Goal: Task Accomplishment & Management: Complete application form

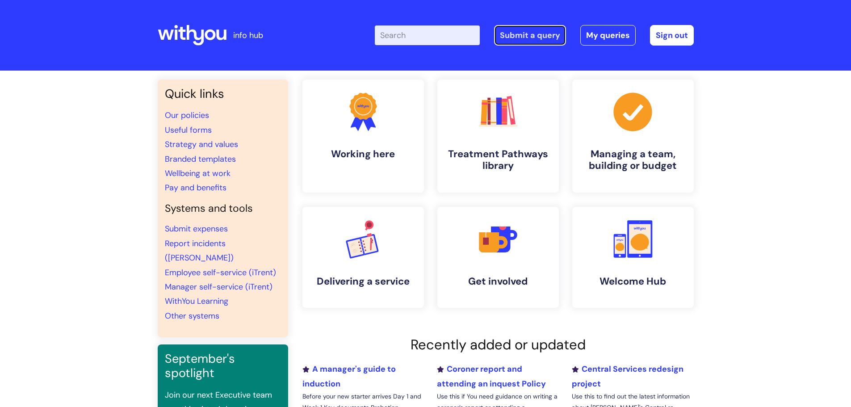
click at [522, 34] on link "Submit a query" at bounding box center [530, 35] width 72 height 21
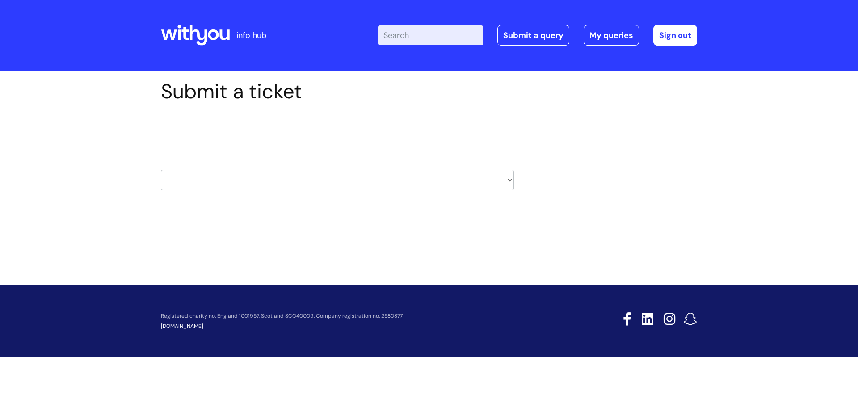
click at [221, 177] on select "HR / People IT and Support Clinical Drug Alerts Finance Accounts Data Support T…" at bounding box center [337, 180] width 353 height 21
select select "data_support_team"
click at [161, 170] on select "HR / People IT and Support Clinical Drug Alerts Finance Accounts Data Support T…" at bounding box center [337, 180] width 353 height 21
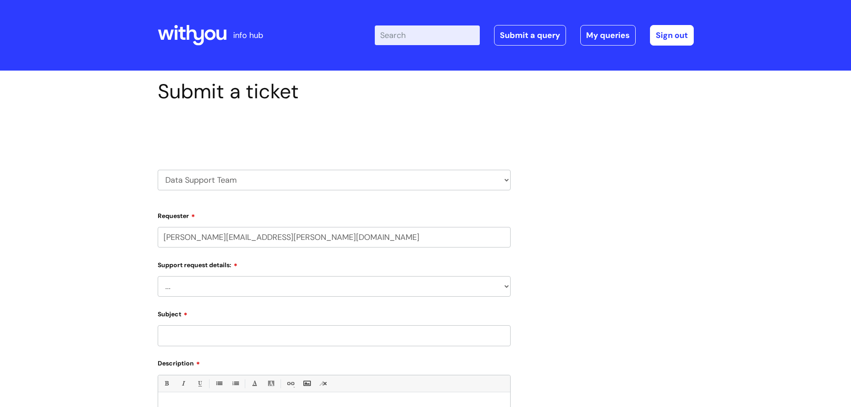
click at [202, 281] on select "... My enquiry relates to Nebula My enquiry relates to Halo My enquiry relates …" at bounding box center [334, 286] width 353 height 21
select select "My enquiry is something else"
click at [158, 276] on select "... My enquiry relates to Nebula My enquiry relates to Halo My enquiry relates …" at bounding box center [334, 286] width 353 height 21
click at [228, 330] on input "Subject" at bounding box center [334, 335] width 353 height 21
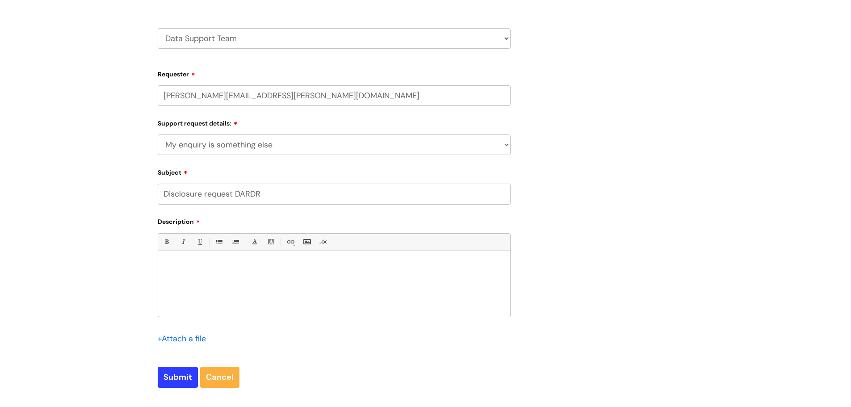
scroll to position [179, 0]
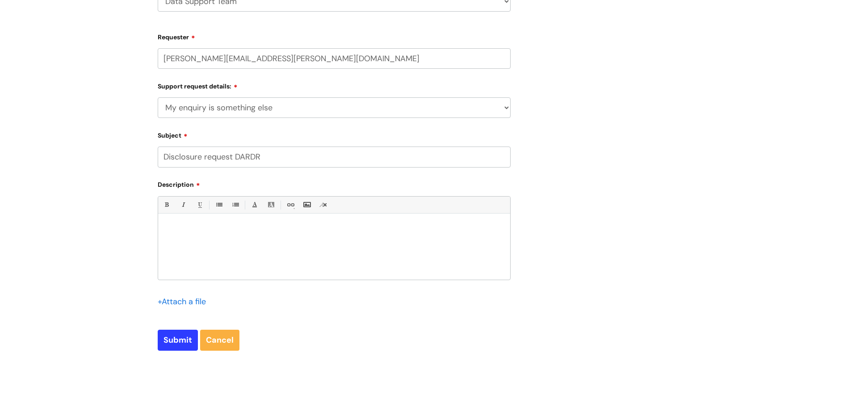
type input "Disclosure request DARDR"
click at [253, 232] on p at bounding box center [334, 229] width 339 height 8
click at [184, 265] on p "DOD:" at bounding box center [334, 268] width 339 height 8
click at [232, 278] on p "DOB: [DEMOGRAPHIC_DATA]" at bounding box center [334, 276] width 339 height 8
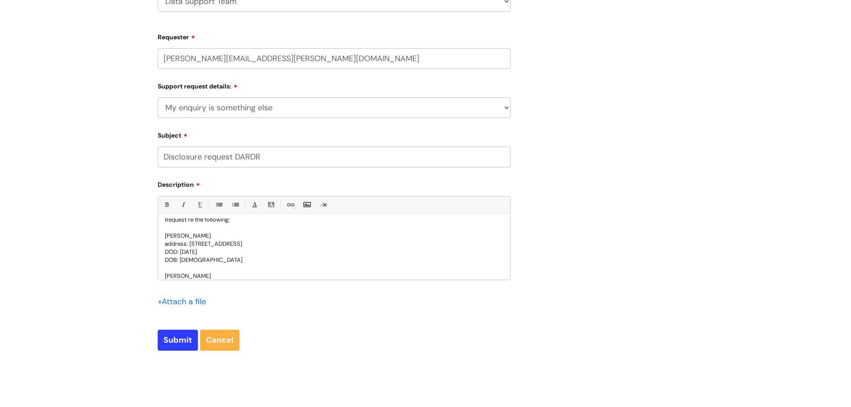
scroll to position [33, 0]
drag, startPoint x: 329, startPoint y: 235, endPoint x: 166, endPoint y: 234, distance: 162.7
click at [166, 234] on p "address: [STREET_ADDRESS]" at bounding box center [334, 236] width 339 height 8
copy p "address: [STREET_ADDRESS]"
click at [167, 273] on p at bounding box center [334, 276] width 339 height 8
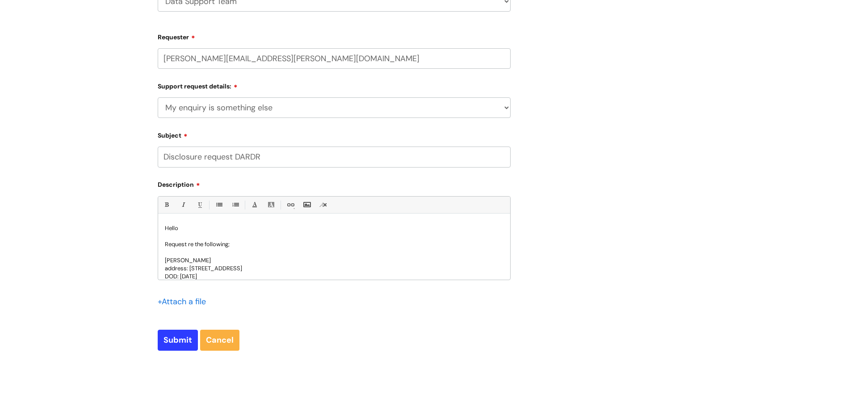
scroll to position [0, 0]
click at [228, 245] on p "Request re the following;" at bounding box center [334, 245] width 339 height 8
click at [258, 273] on div "Hello Request re the following individuals; [PERSON_NAME] address: [STREET_ADDR…" at bounding box center [334, 249] width 352 height 62
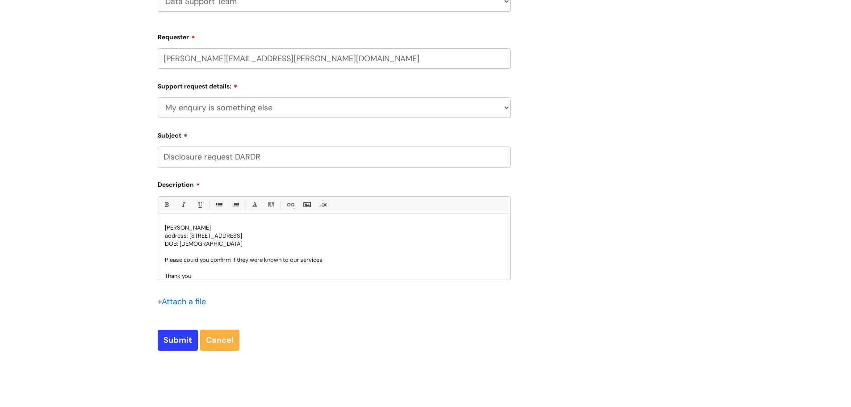
click at [328, 259] on p "Please could you confirm if they were known to our services" at bounding box center [334, 260] width 339 height 8
click at [293, 261] on span "Please could you confirm if they were known to our services in the [GEOGRAPHIC_…" at bounding box center [320, 260] width 310 height 8
click at [208, 274] on p "Thank you" at bounding box center [334, 276] width 339 height 8
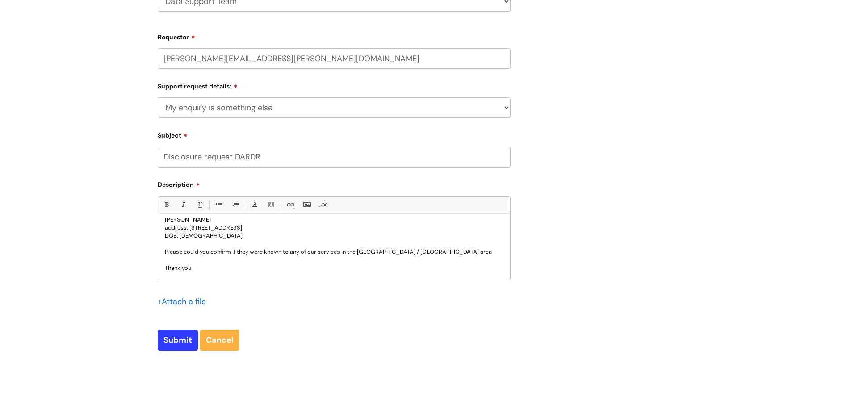
scroll to position [89, 0]
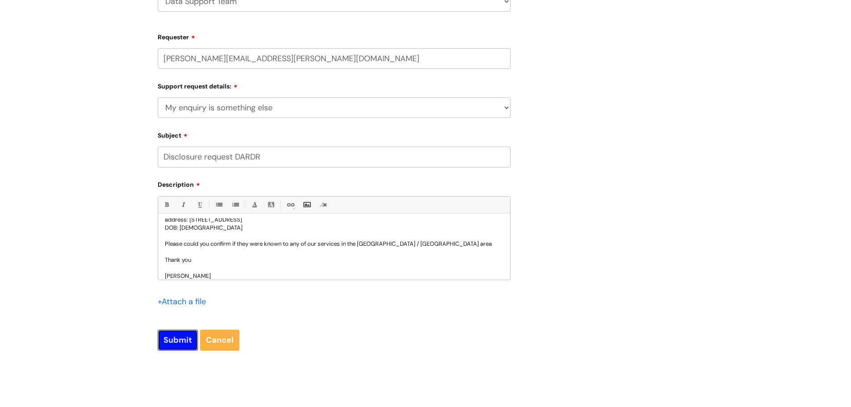
click at [171, 342] on input "Submit" at bounding box center [178, 340] width 40 height 21
type input "Please Wait..."
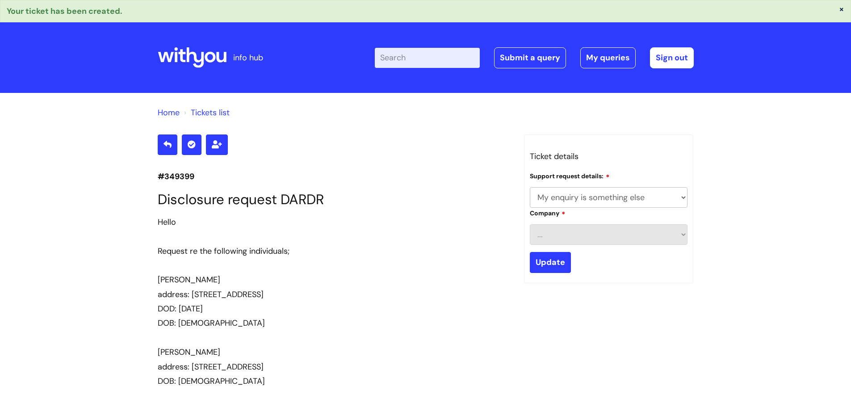
select select "My enquiry is something else"
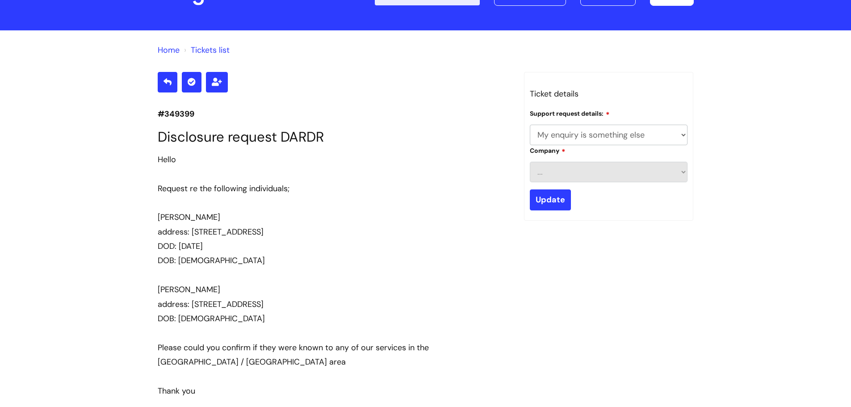
scroll to position [89, 0]
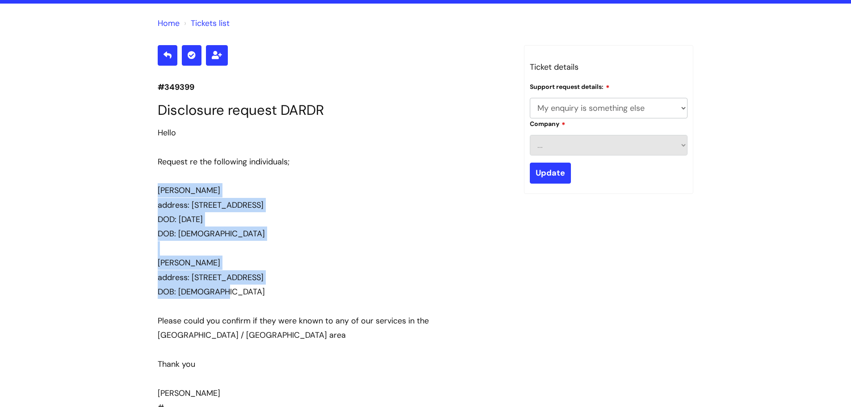
drag, startPoint x: 224, startPoint y: 290, endPoint x: 154, endPoint y: 187, distance: 124.5
click at [154, 187] on div "#349399 Disclosure request DARDR Hello Request re the following individuals; Ma…" at bounding box center [334, 335] width 366 height 580
click at [233, 268] on div "Debra Coleman" at bounding box center [334, 263] width 353 height 14
drag, startPoint x: 240, startPoint y: 287, endPoint x: 158, endPoint y: 193, distance: 125.1
click at [158, 193] on div "Hello Request re the following individuals; Mark Morley address: 18 New Street,…" at bounding box center [334, 263] width 353 height 275
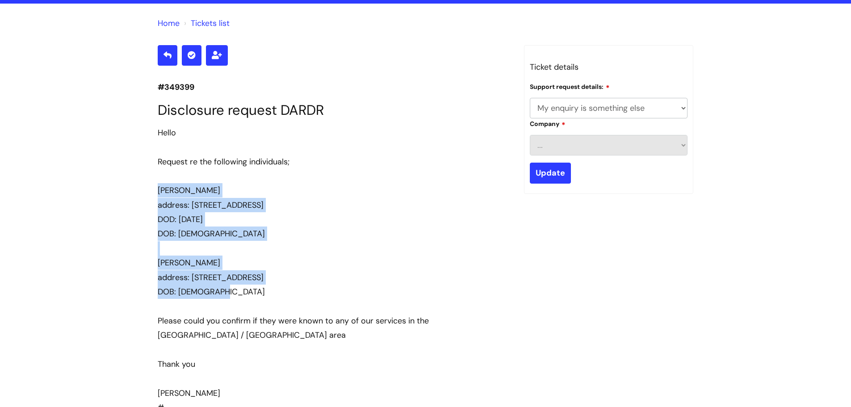
copy div "Mark Morley address: 18 New Street, Helpringham, Sleaford, NG34 0RT DOD: 13/8/2…"
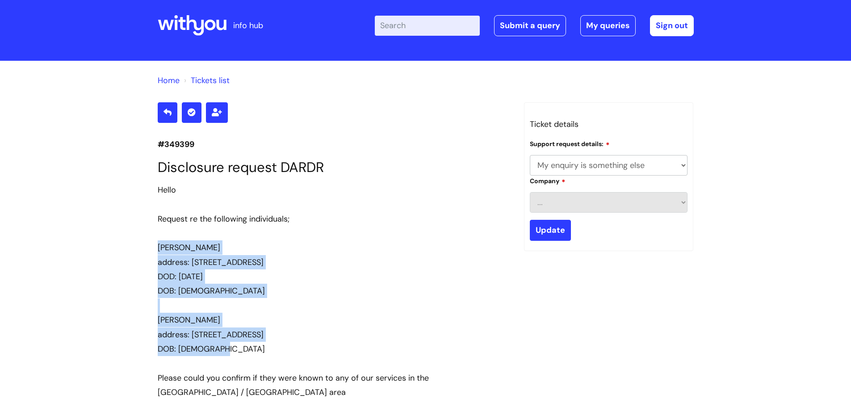
scroll to position [0, 0]
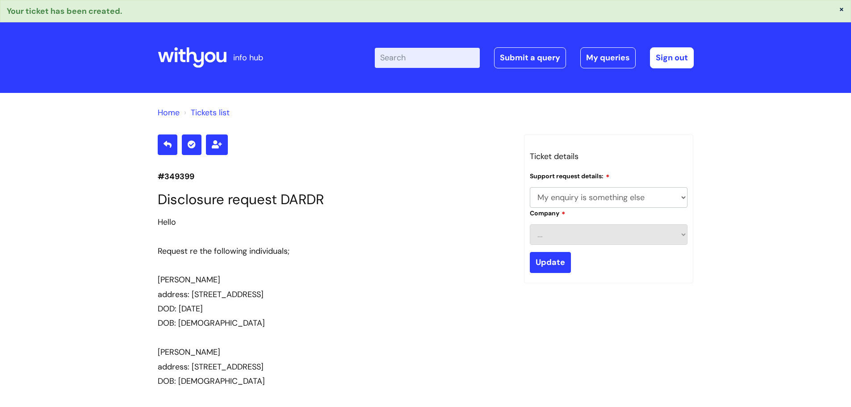
click at [204, 176] on p "#349399" at bounding box center [334, 176] width 353 height 14
drag, startPoint x: 199, startPoint y: 176, endPoint x: 156, endPoint y: 179, distance: 43.9
copy p "#349399"
